Goal: Find contact information: Find contact information

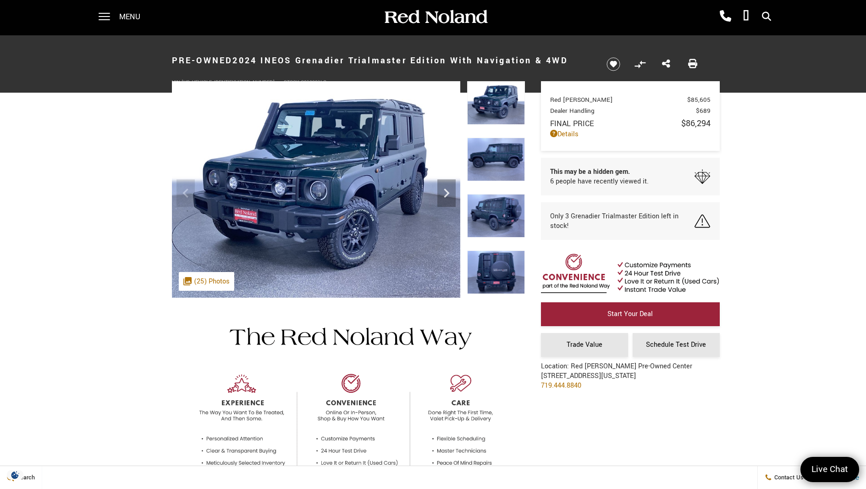
scroll to position [1, 0]
click at [450, 196] on icon "Next" at bounding box center [446, 193] width 18 height 18
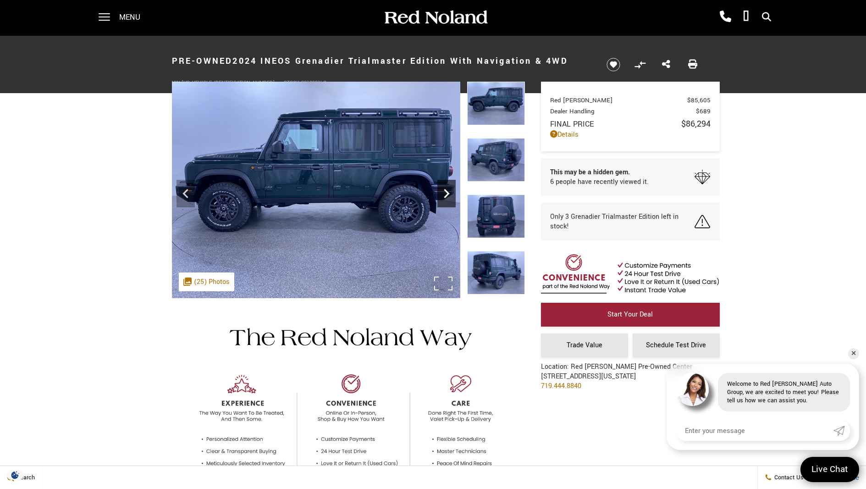
click at [450, 196] on icon "Next" at bounding box center [446, 193] width 18 height 18
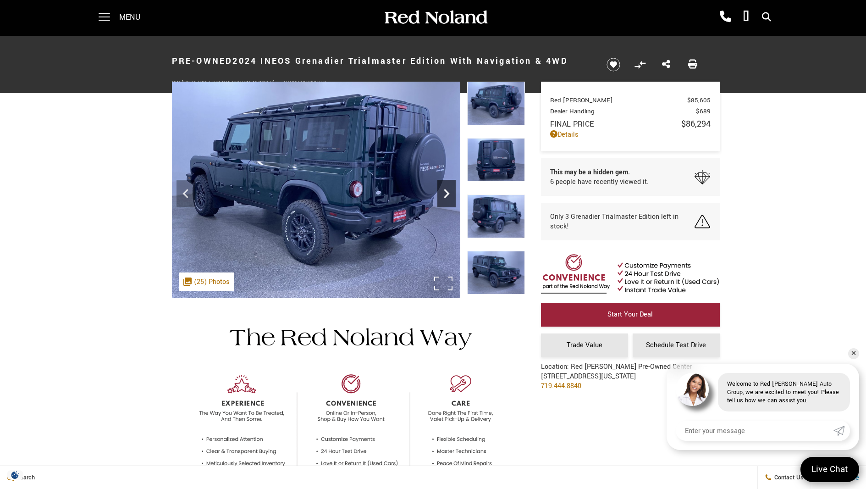
click at [450, 196] on icon "Next" at bounding box center [446, 193] width 18 height 18
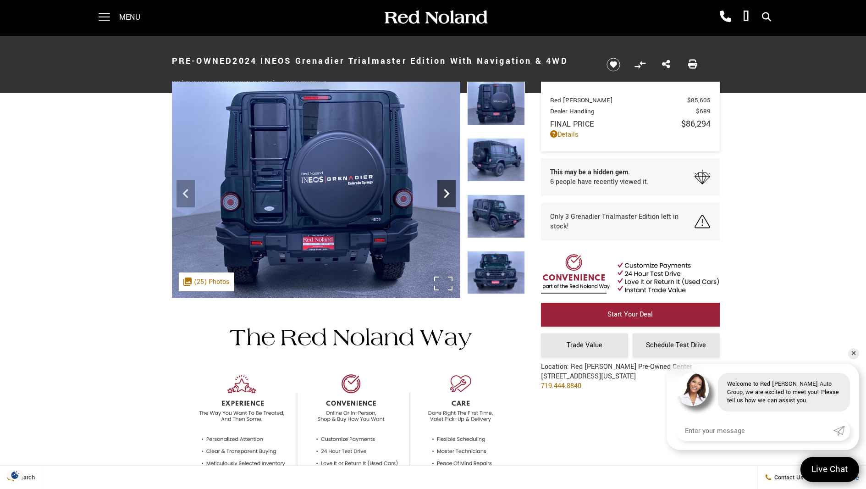
click at [450, 196] on icon "Next" at bounding box center [446, 193] width 18 height 18
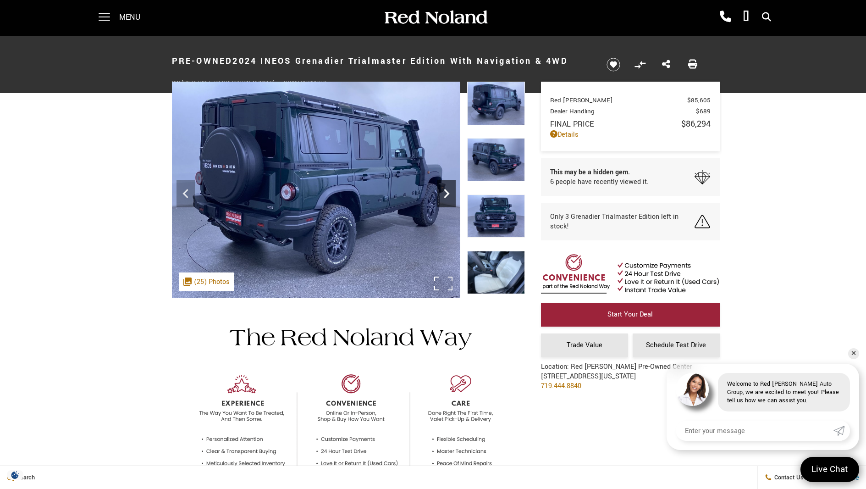
click at [450, 196] on icon "Next" at bounding box center [446, 193] width 18 height 18
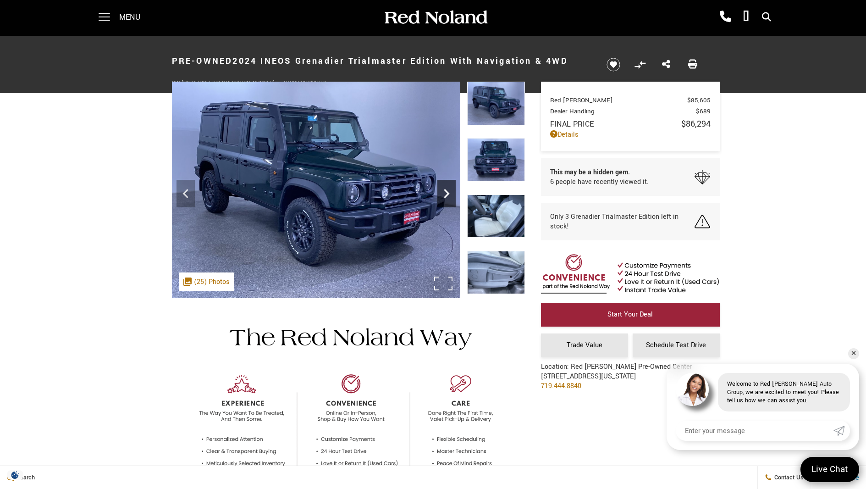
click at [450, 196] on icon "Next" at bounding box center [446, 193] width 18 height 18
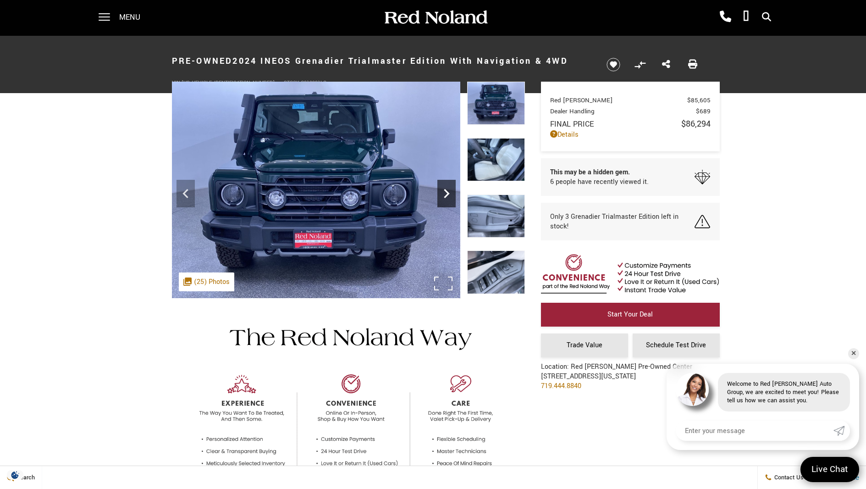
click at [450, 196] on icon "Next" at bounding box center [446, 193] width 18 height 18
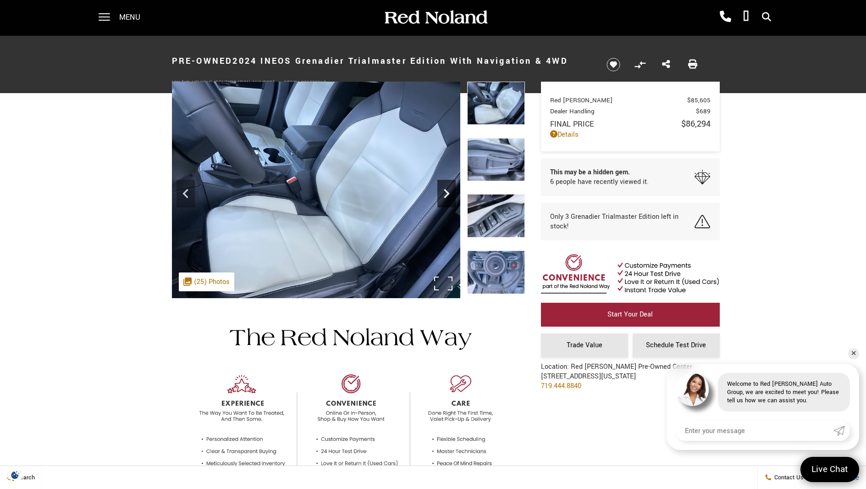
click at [450, 196] on icon "Next" at bounding box center [446, 193] width 18 height 18
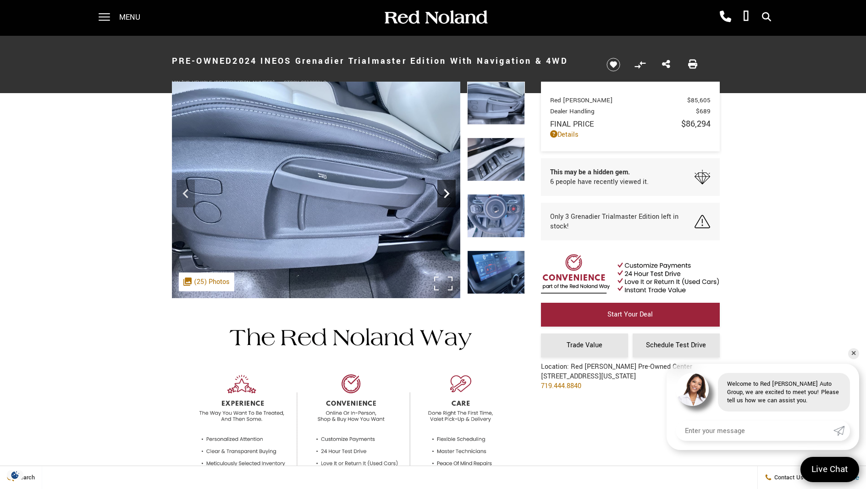
click at [445, 197] on icon "Next" at bounding box center [446, 193] width 5 height 9
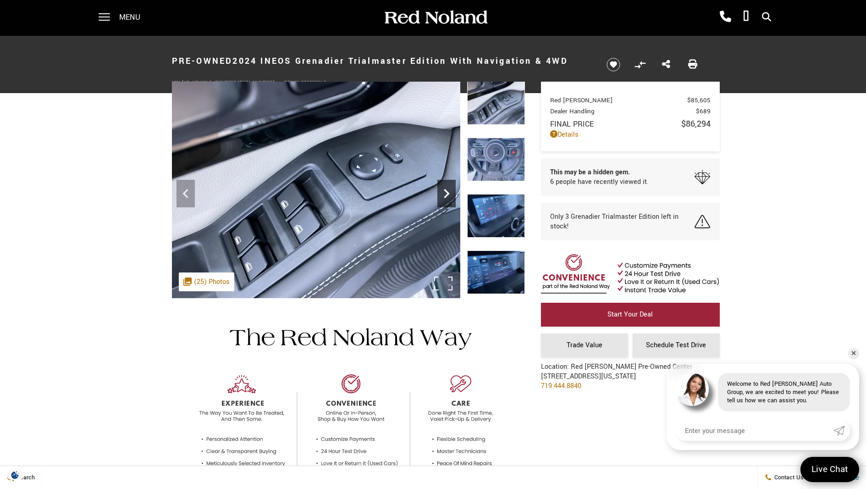
click at [445, 197] on icon "Next" at bounding box center [446, 193] width 5 height 9
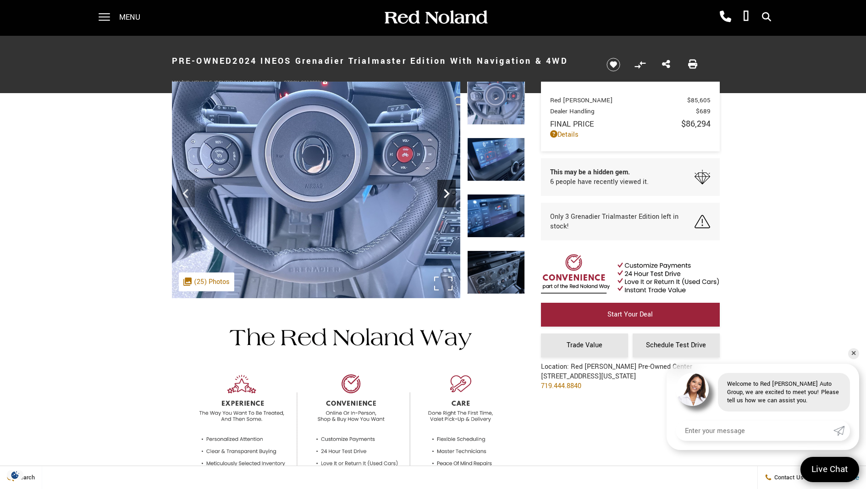
click at [445, 197] on icon "Next" at bounding box center [446, 193] width 5 height 9
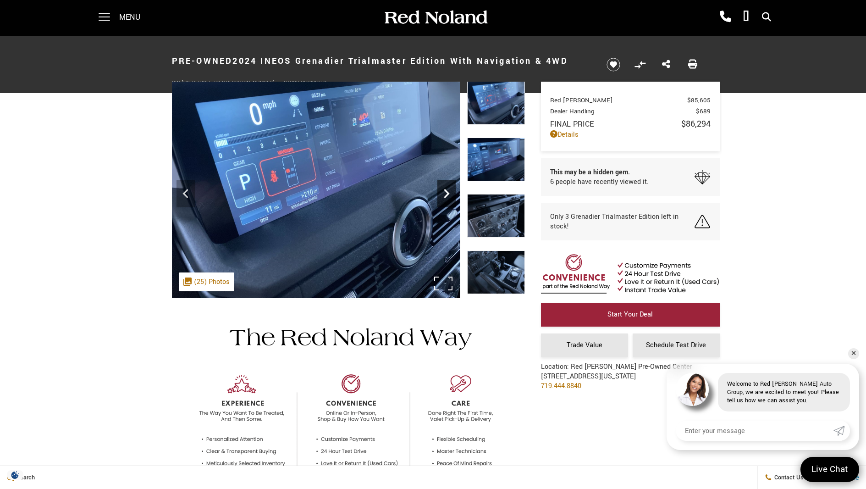
click at [445, 197] on icon "Next" at bounding box center [446, 193] width 5 height 9
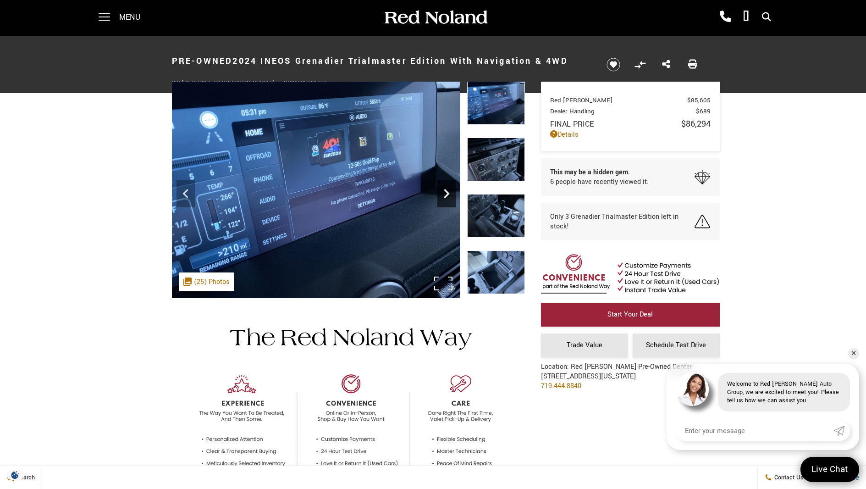
click at [445, 197] on icon "Next" at bounding box center [446, 193] width 5 height 9
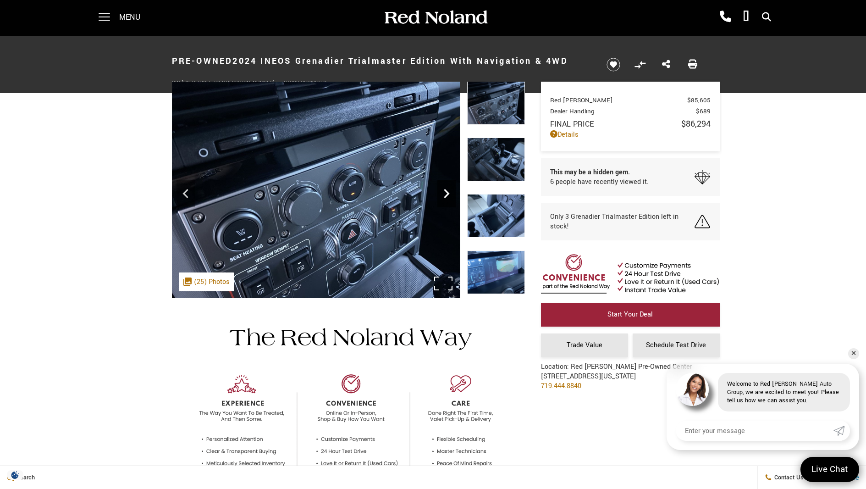
click at [445, 197] on icon "Next" at bounding box center [446, 193] width 5 height 9
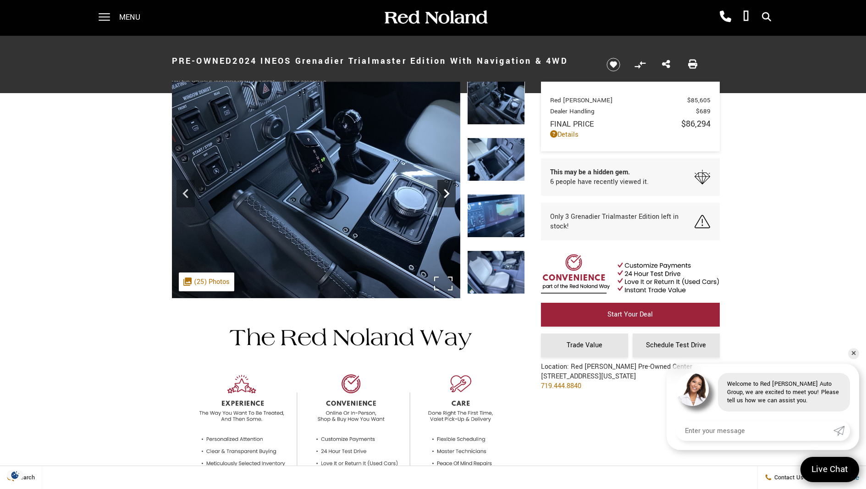
click at [445, 197] on icon "Next" at bounding box center [446, 193] width 5 height 9
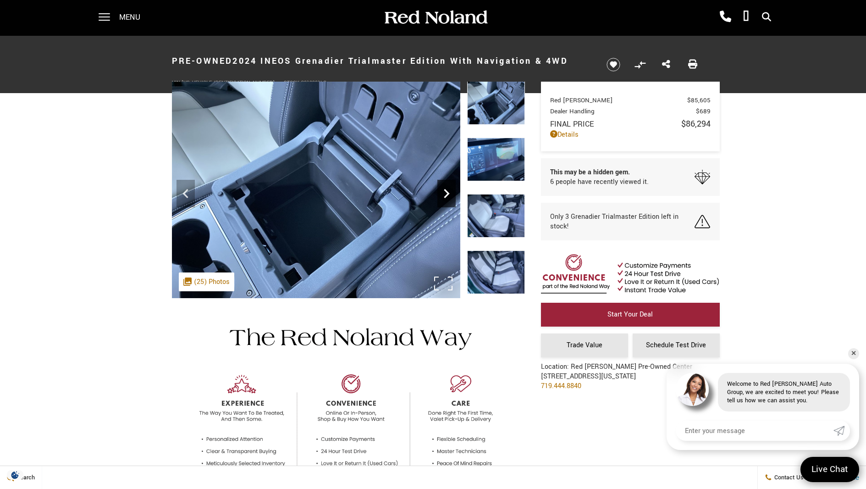
click at [445, 197] on icon "Next" at bounding box center [446, 193] width 5 height 9
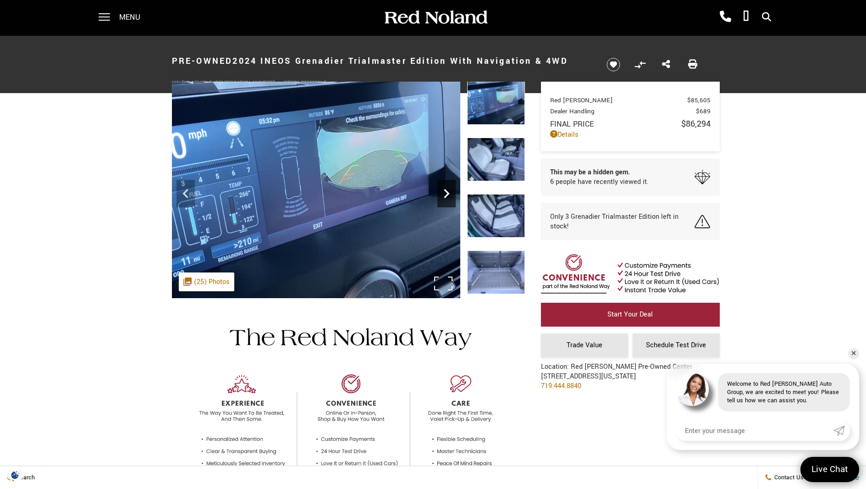
click at [445, 197] on icon "Next" at bounding box center [446, 193] width 5 height 9
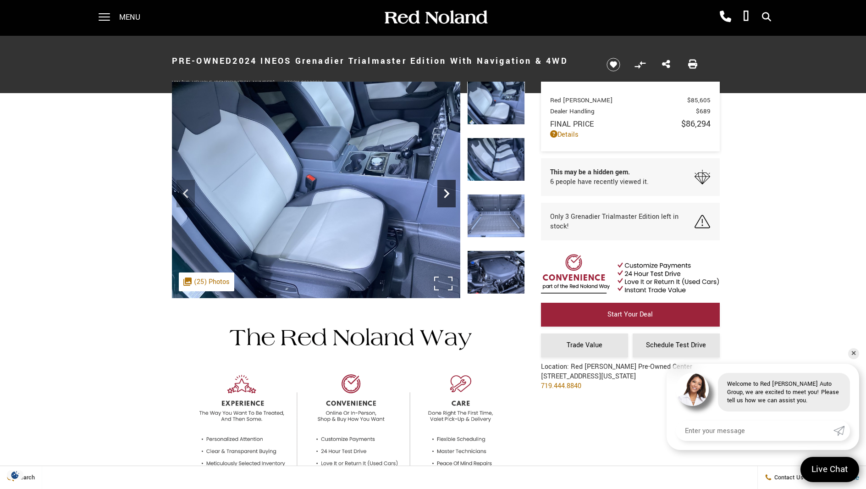
click at [445, 197] on icon "Next" at bounding box center [446, 193] width 5 height 9
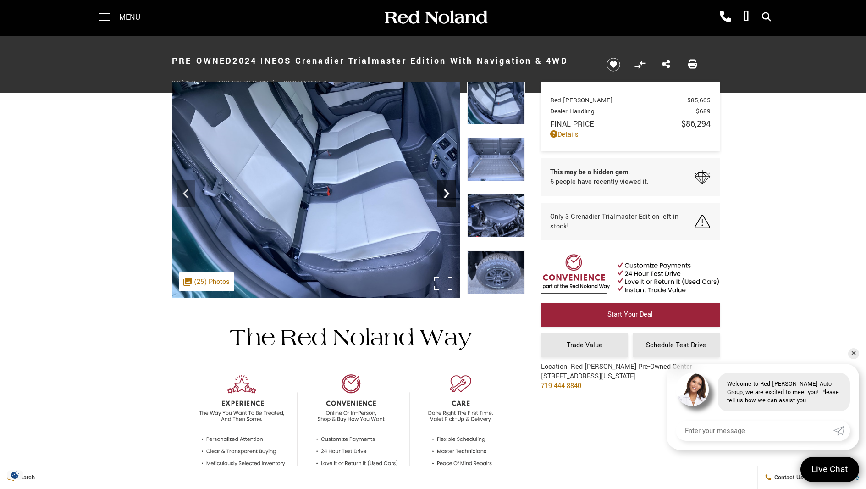
click at [445, 197] on icon "Next" at bounding box center [446, 193] width 5 height 9
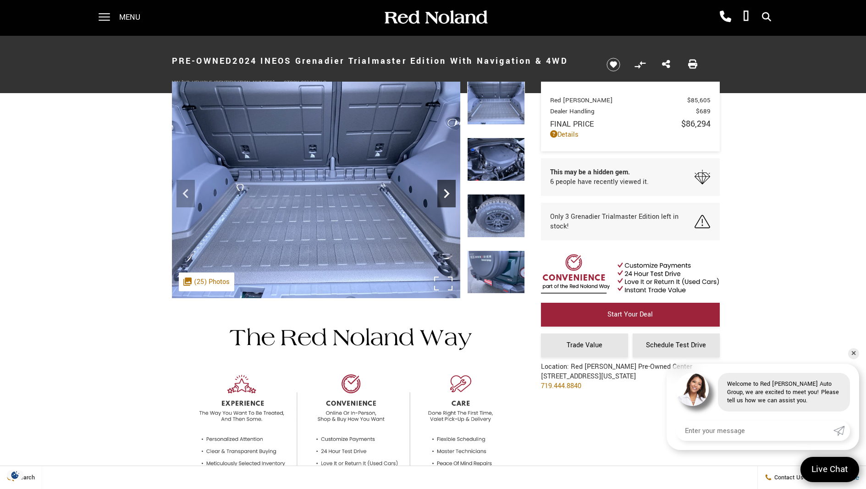
click at [445, 197] on icon "Next" at bounding box center [446, 193] width 5 height 9
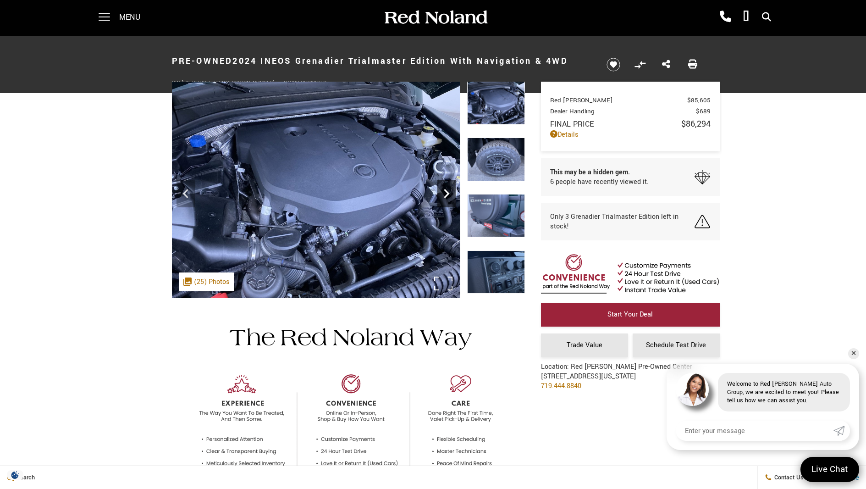
click at [445, 197] on icon "Next" at bounding box center [446, 193] width 5 height 9
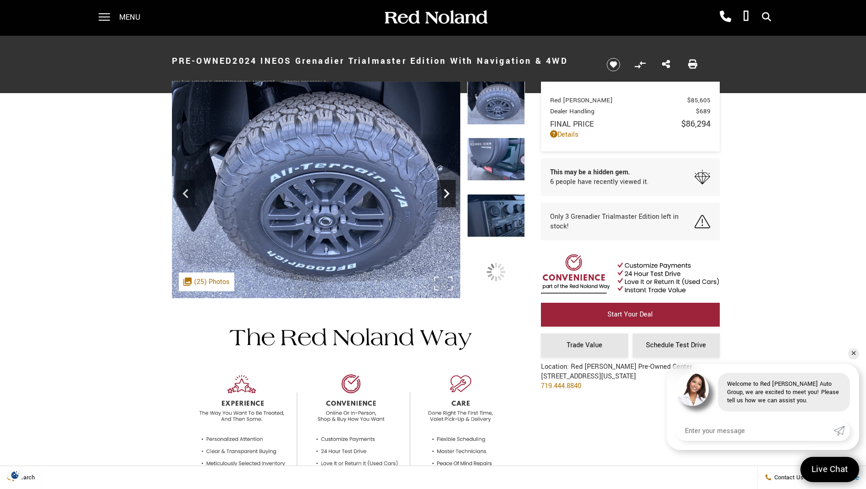
click at [445, 197] on icon "Next" at bounding box center [446, 193] width 5 height 9
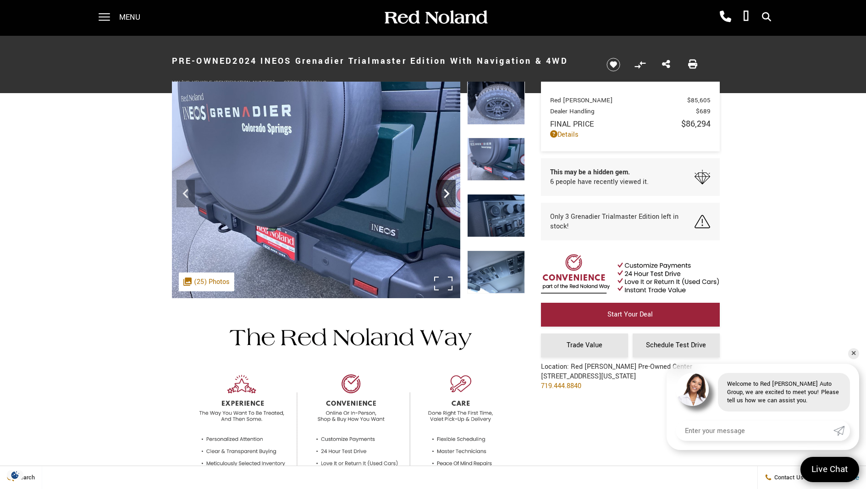
click at [445, 197] on icon "Next" at bounding box center [446, 193] width 5 height 9
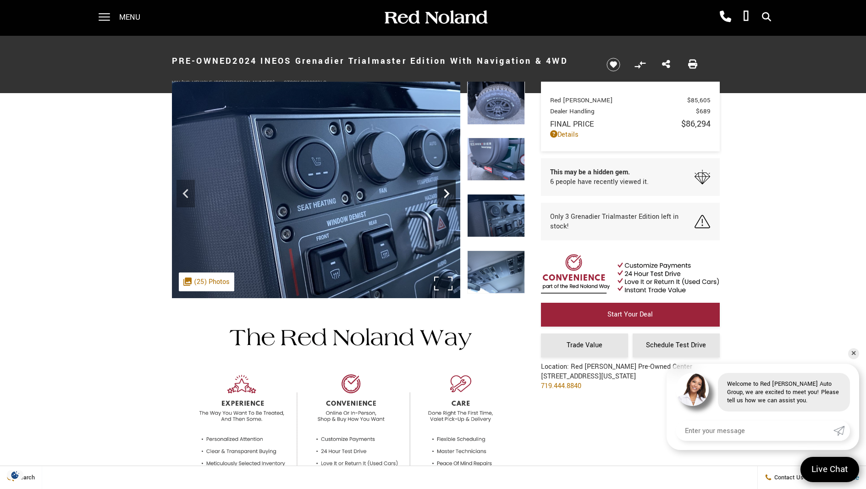
click at [445, 197] on icon "Next" at bounding box center [446, 193] width 5 height 9
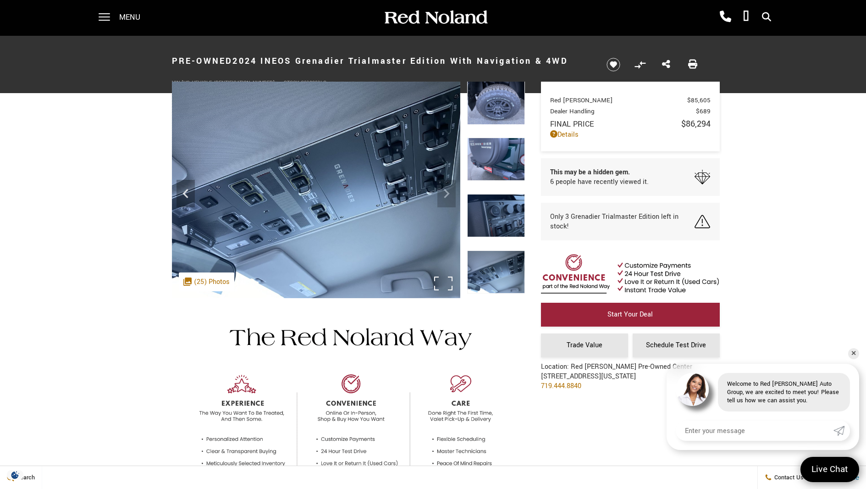
click at [445, 197] on img at bounding box center [316, 190] width 288 height 216
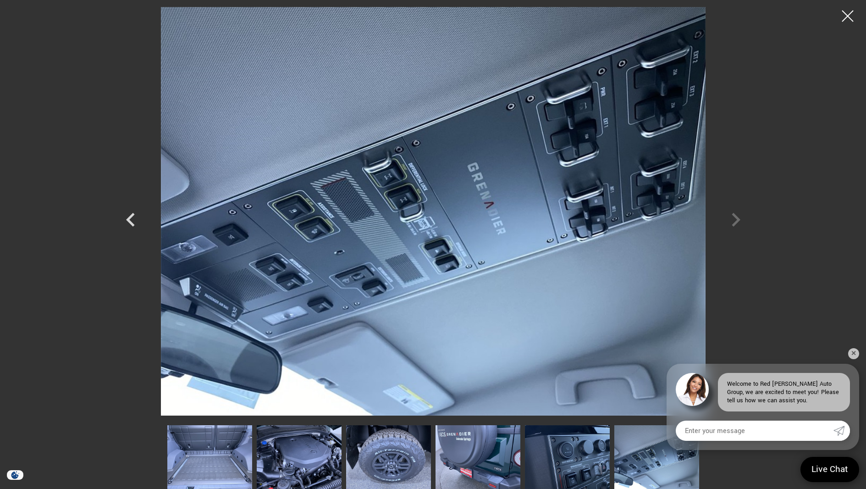
click at [734, 219] on div at bounding box center [433, 211] width 642 height 408
click at [736, 220] on div at bounding box center [433, 211] width 642 height 408
click at [852, 351] on link "✕" at bounding box center [853, 353] width 11 height 11
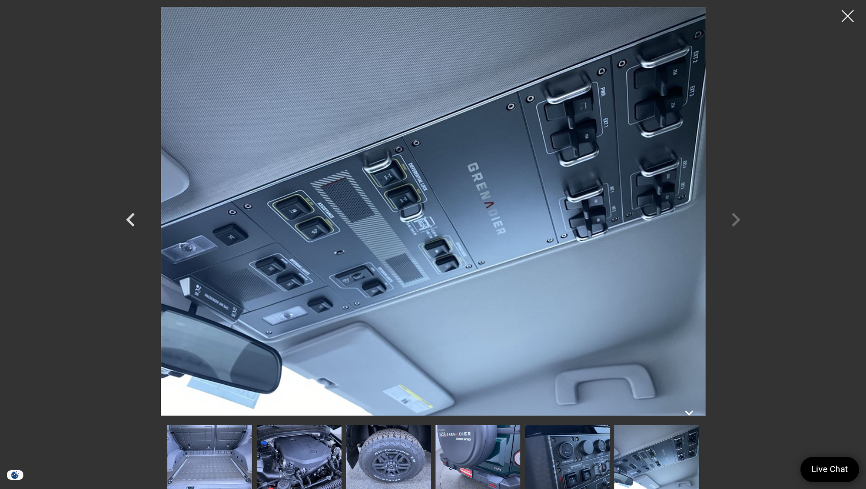
scroll to position [93, 0]
click at [849, 17] on div at bounding box center [847, 16] width 24 height 24
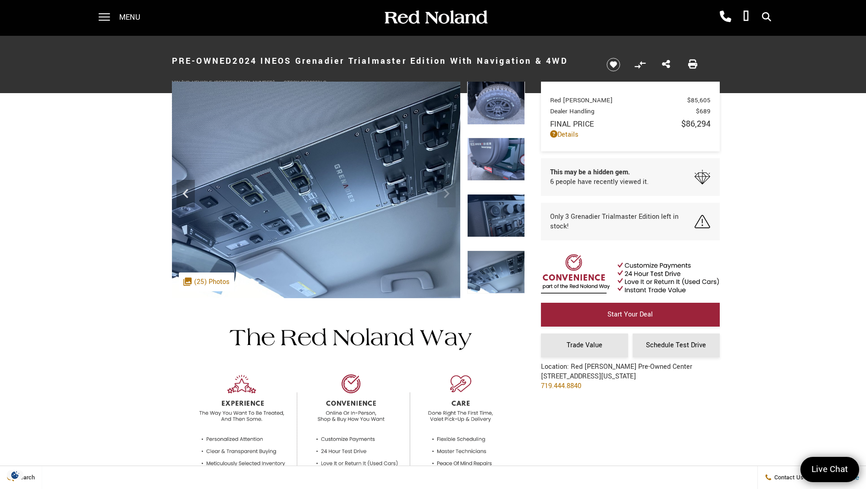
scroll to position [0, 0]
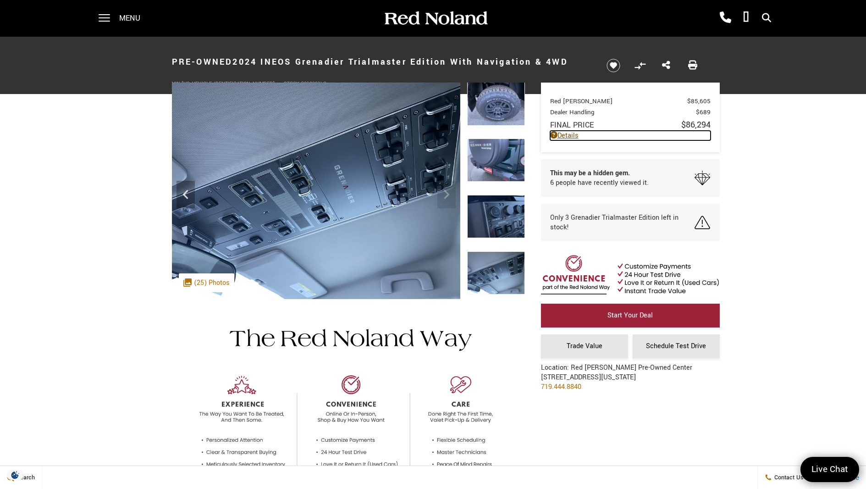
click at [565, 137] on link "Details" at bounding box center [630, 136] width 160 height 10
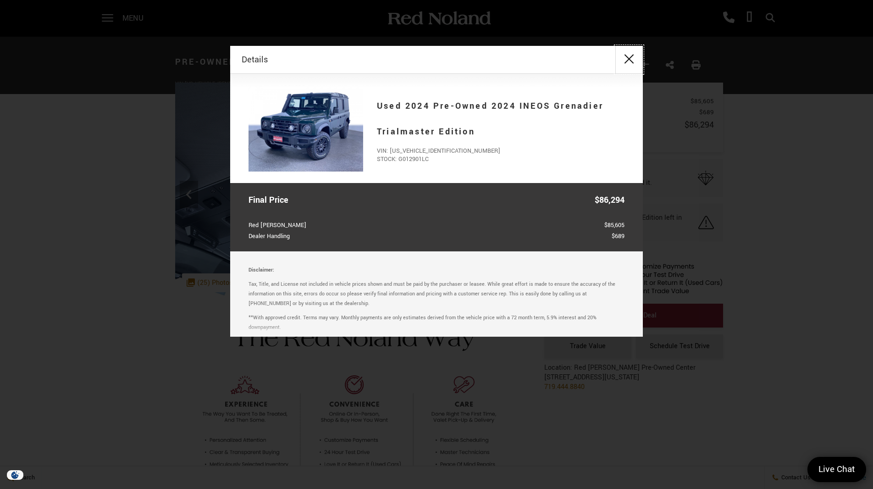
click at [627, 60] on button "close" at bounding box center [628, 59] width 27 height 27
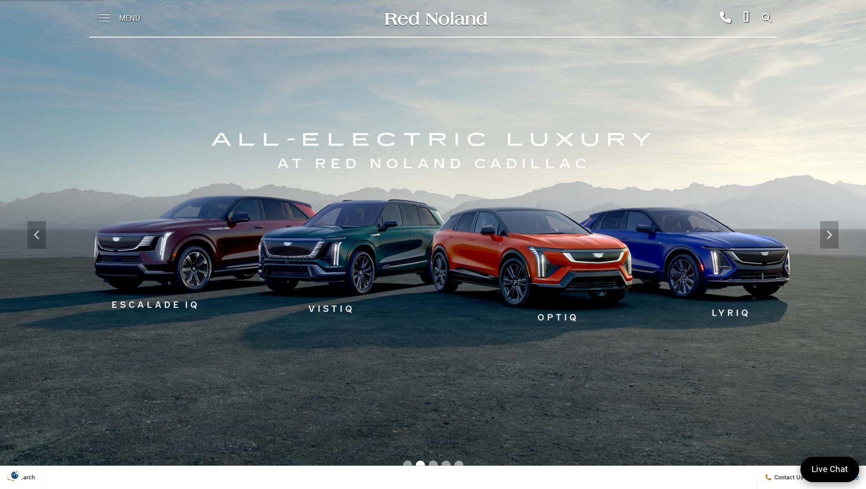
click at [102, 15] on span at bounding box center [104, 14] width 11 height 1
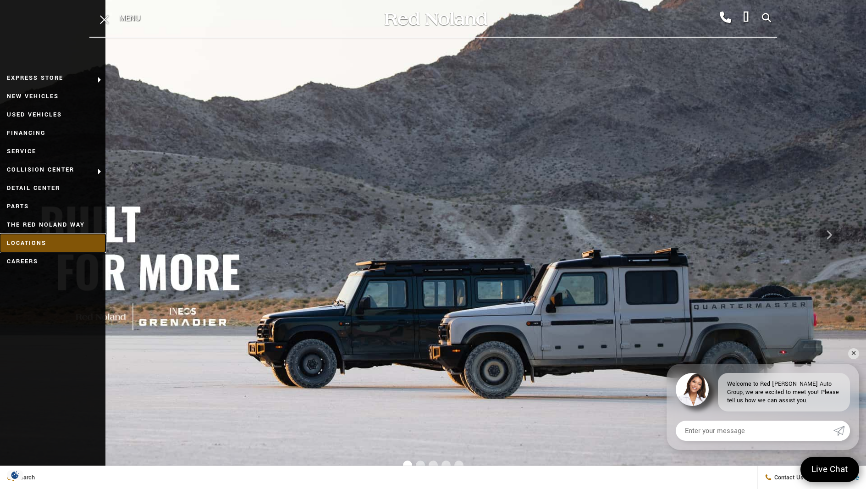
click at [30, 244] on link "Locations" at bounding box center [52, 243] width 105 height 18
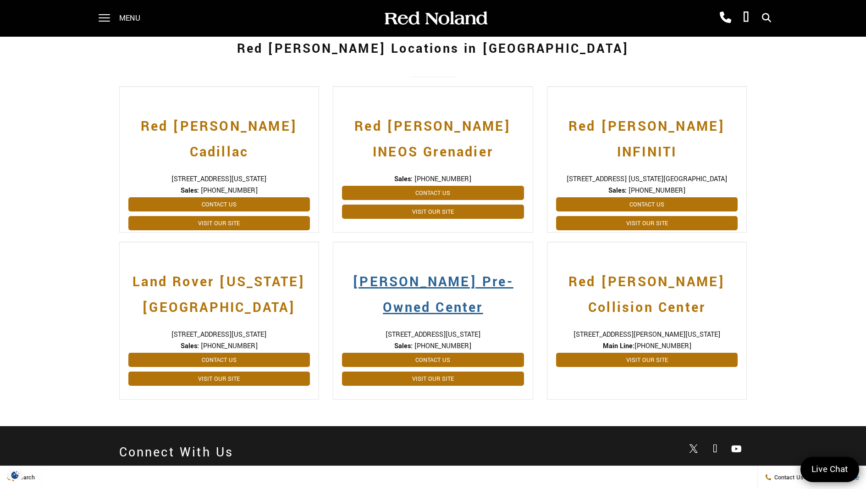
scroll to position [230, 0]
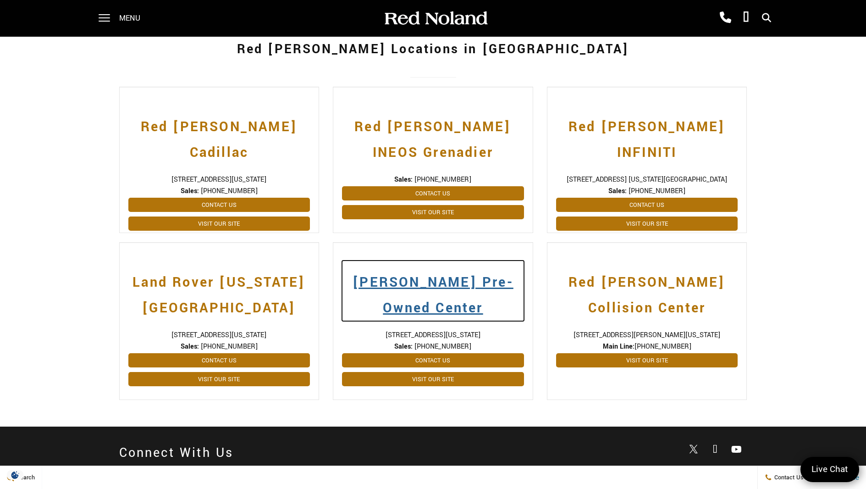
click at [445, 282] on h2 "[PERSON_NAME] Pre-Owned Center" at bounding box center [433, 290] width 182 height 60
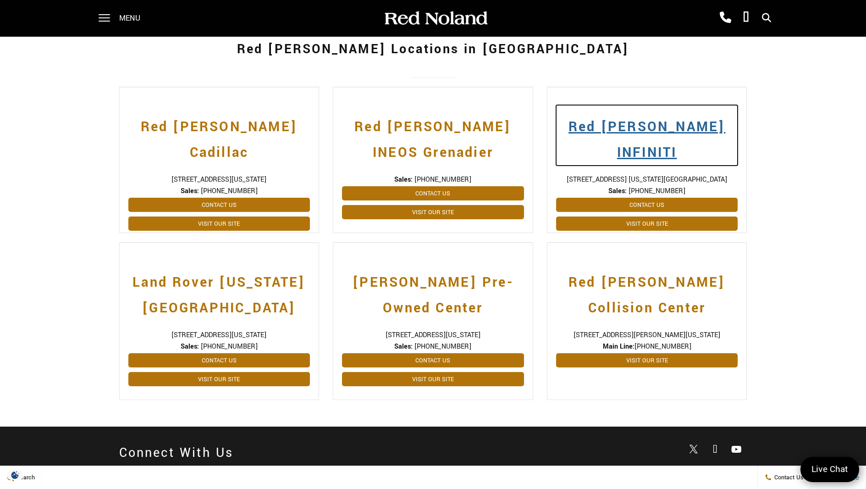
click at [582, 128] on h2 "Red [PERSON_NAME] INFINITI" at bounding box center [647, 135] width 182 height 60
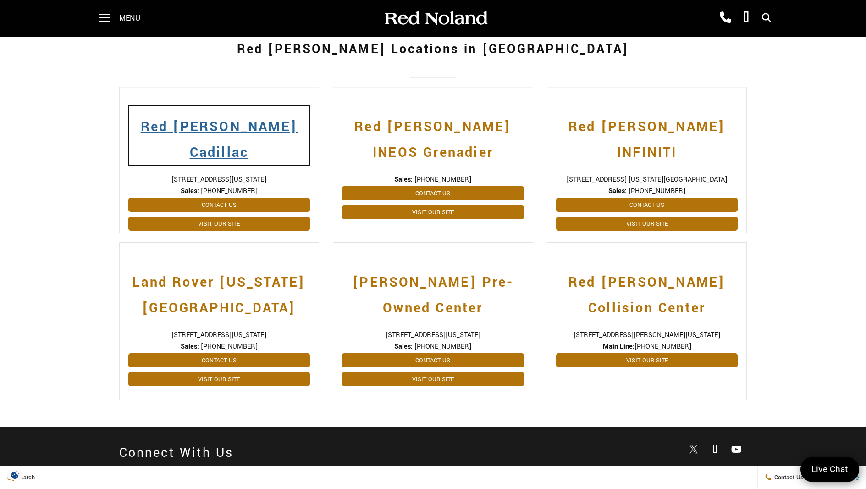
click at [257, 126] on h2 "Red [PERSON_NAME] Cadillac" at bounding box center [219, 135] width 182 height 60
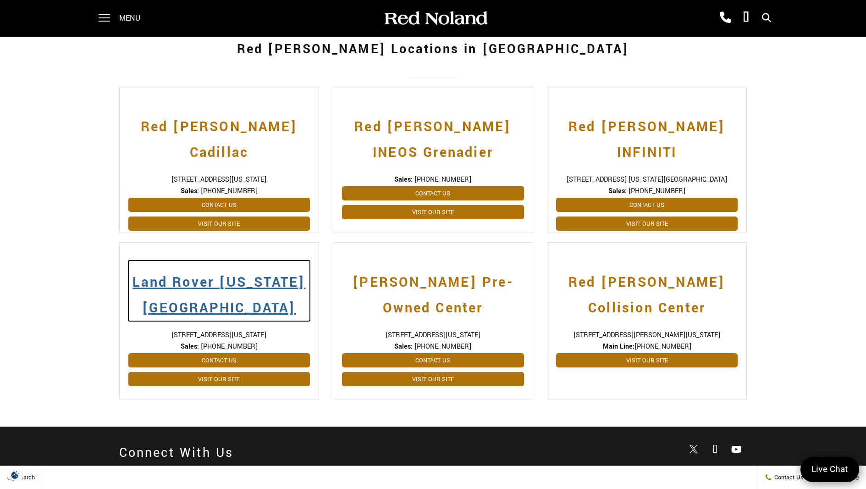
click at [211, 309] on h2 "Land Rover [US_STATE][GEOGRAPHIC_DATA]" at bounding box center [219, 290] width 182 height 60
